Goal: Information Seeking & Learning: Understand process/instructions

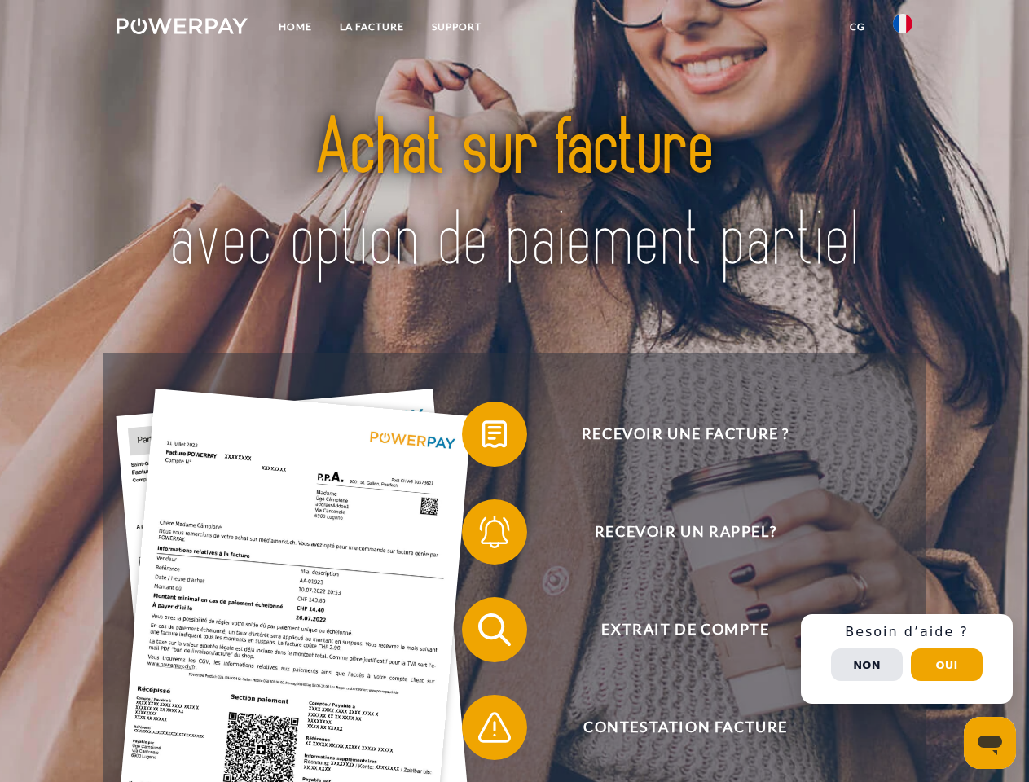
click at [182, 29] on img at bounding box center [182, 26] width 131 height 16
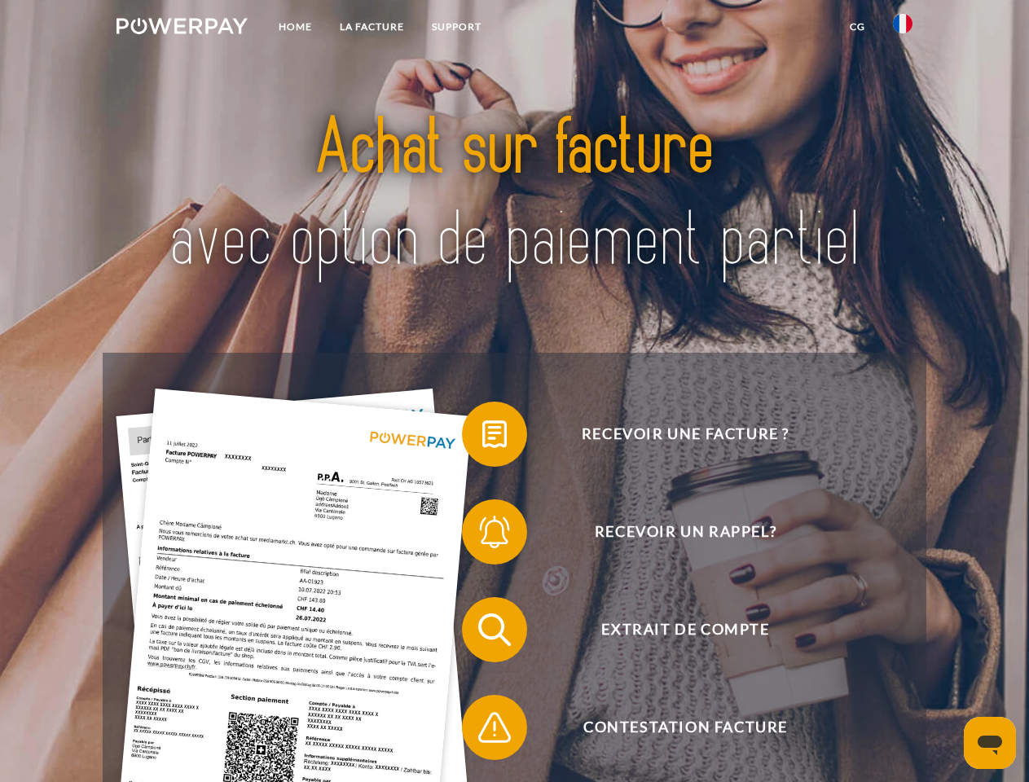
click at [903, 29] on img at bounding box center [903, 24] width 20 height 20
click at [857, 27] on link "CG" at bounding box center [857, 26] width 43 height 29
click at [482, 438] on span at bounding box center [469, 434] width 81 height 81
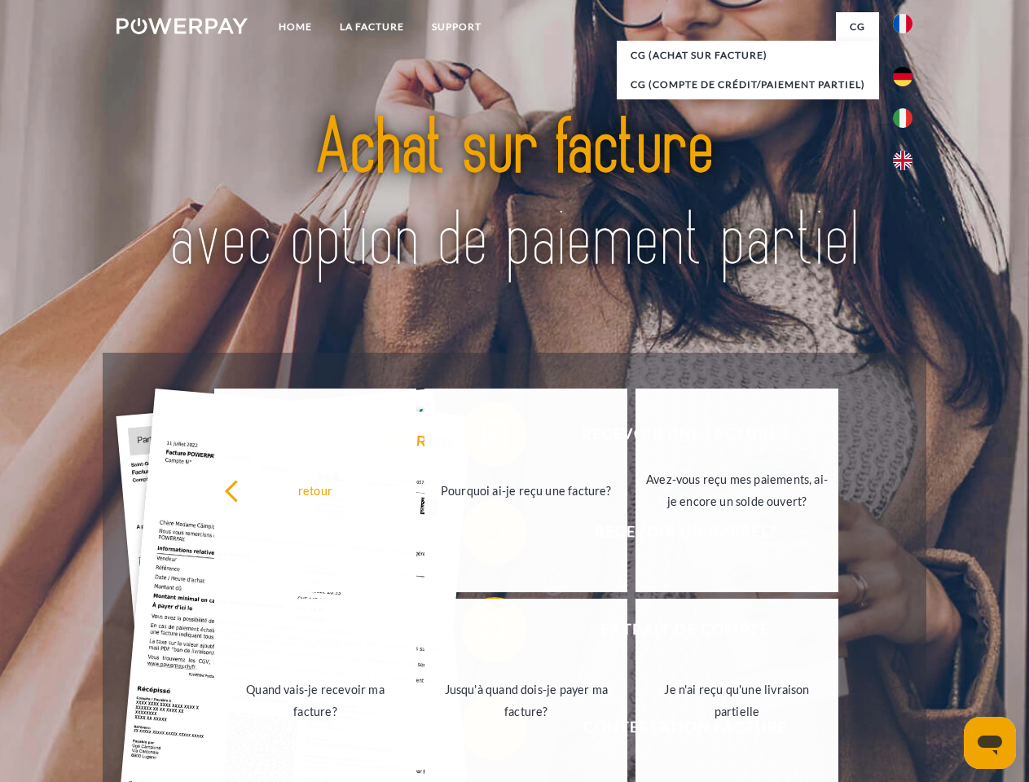
click at [482, 535] on div "retour Pourquoi ai-je reçu une facture? Avez-vous reçu mes paiements, ai-je enc…" at bounding box center [527, 595] width 658 height 421
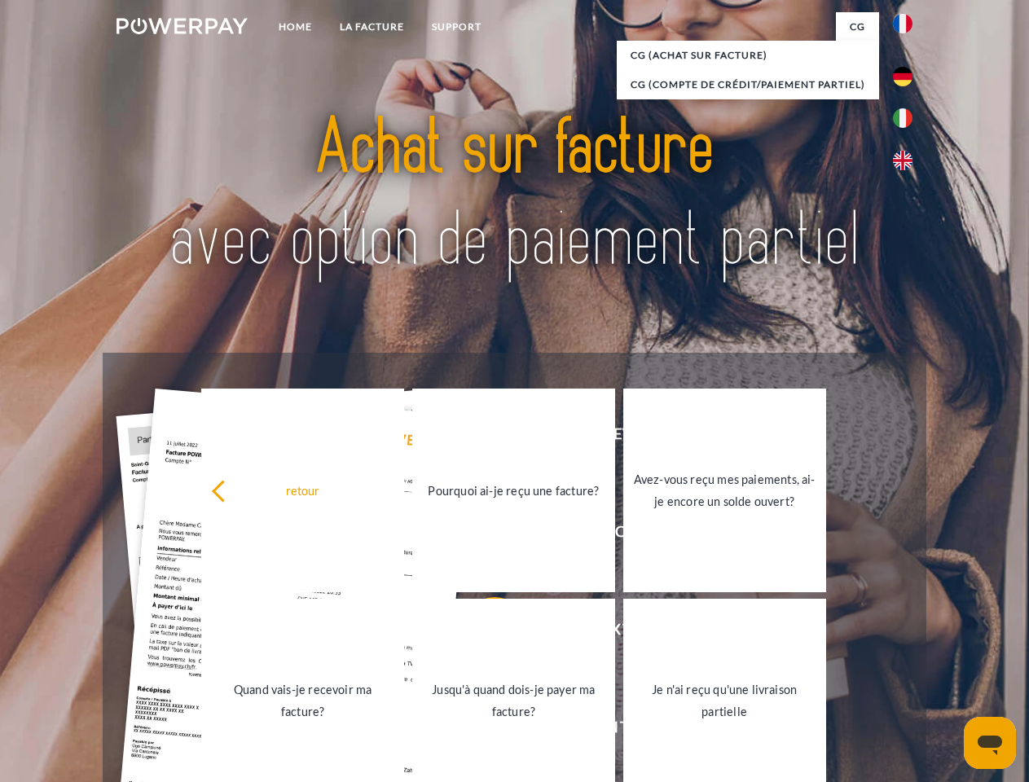
click at [482, 633] on link "Jusqu'à quand dois-je payer ma facture?" at bounding box center [513, 701] width 203 height 204
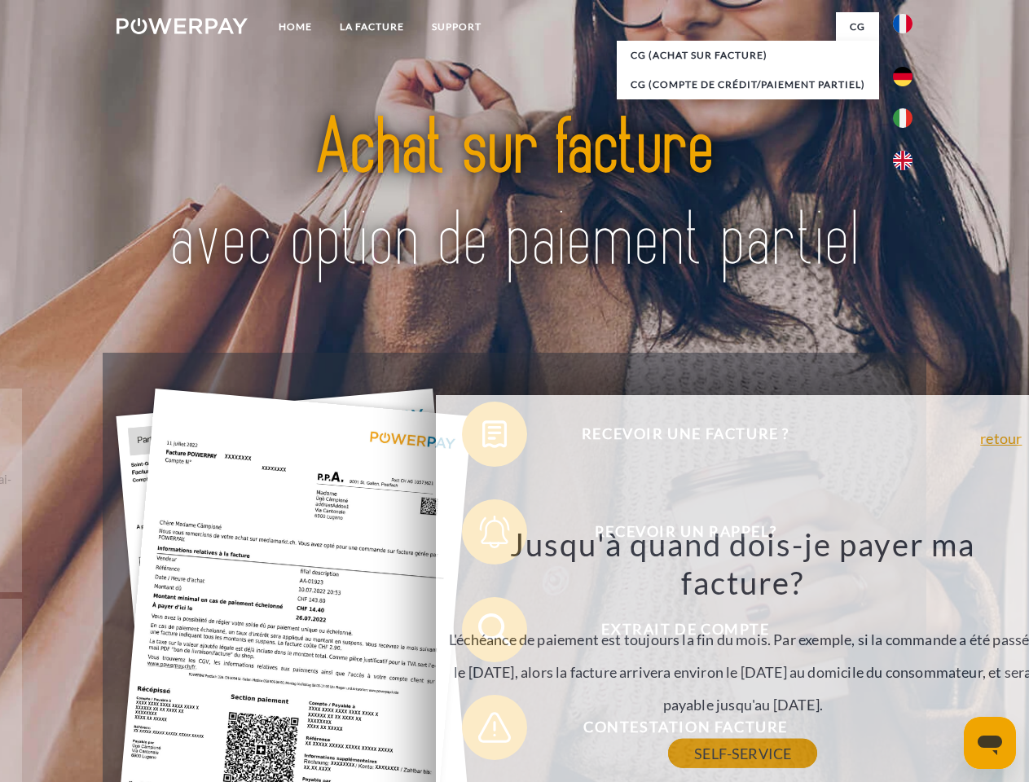
click at [668, 739] on link "SELF-SERVICE" at bounding box center [742, 753] width 149 height 29
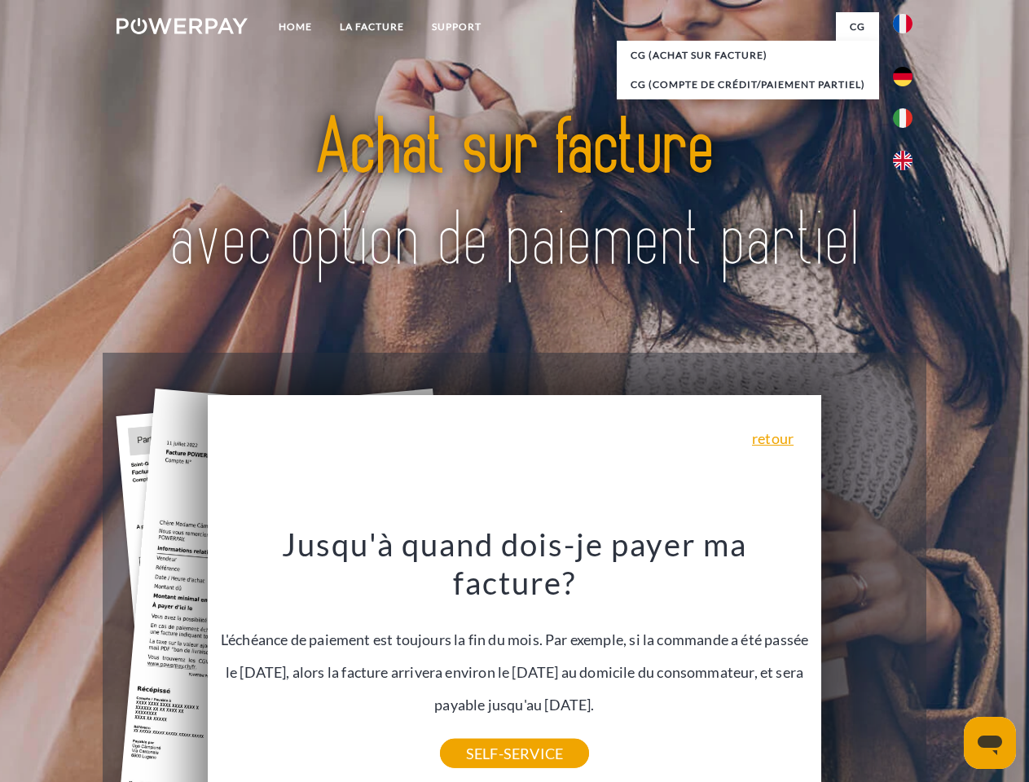
click at [907, 659] on div "Recevoir une facture ? Recevoir un rappel? Extrait de compte retour" at bounding box center [514, 679] width 823 height 652
click at [867, 663] on span "Extrait de compte" at bounding box center [685, 629] width 399 height 65
click at [947, 665] on header "Home LA FACTURE Support" at bounding box center [514, 562] width 1029 height 1125
